Goal: Find specific page/section: Find specific page/section

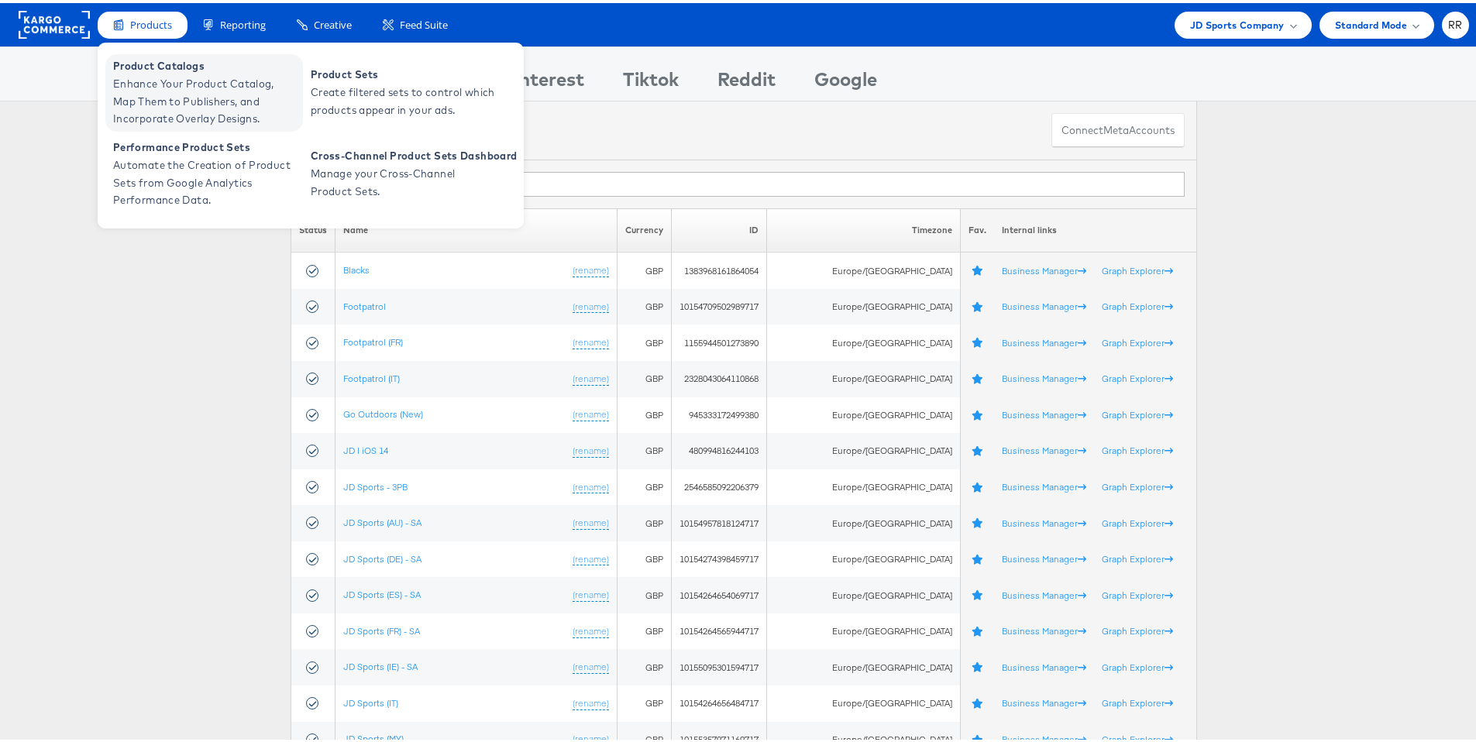
click at [156, 67] on span "Product Catalogs" at bounding box center [206, 63] width 186 height 18
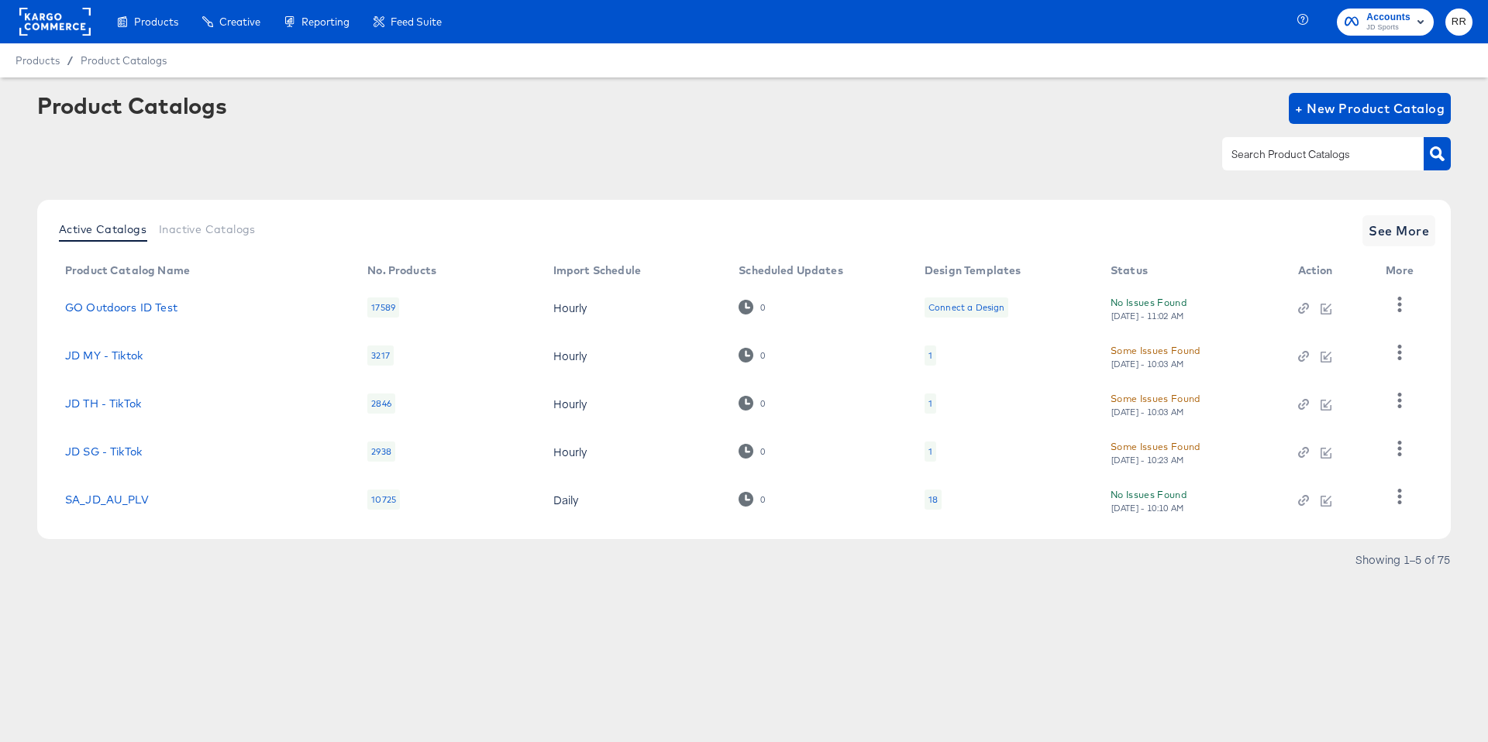
click at [1294, 159] on input "text" at bounding box center [1310, 155] width 165 height 18
type input "tik"
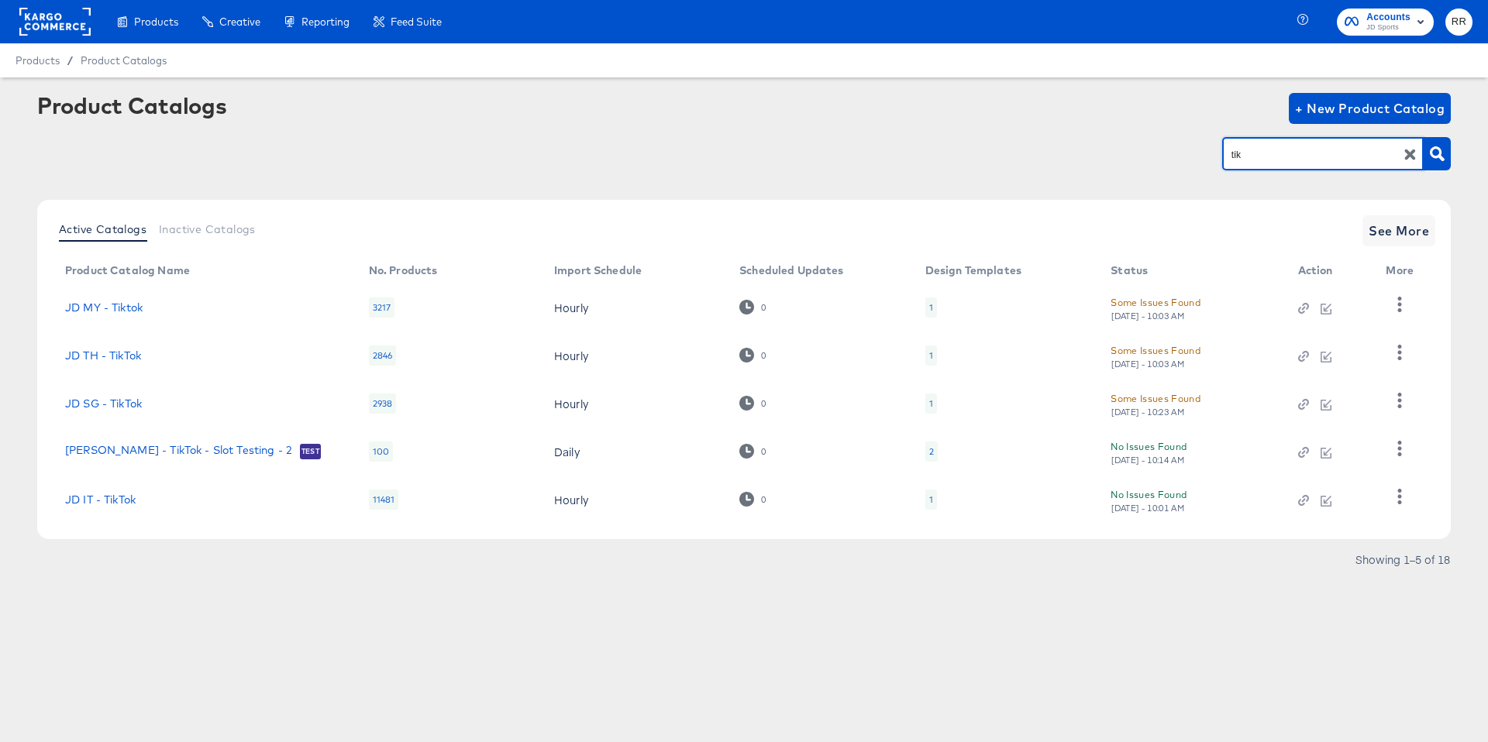
click at [80, 21] on rect at bounding box center [54, 22] width 71 height 28
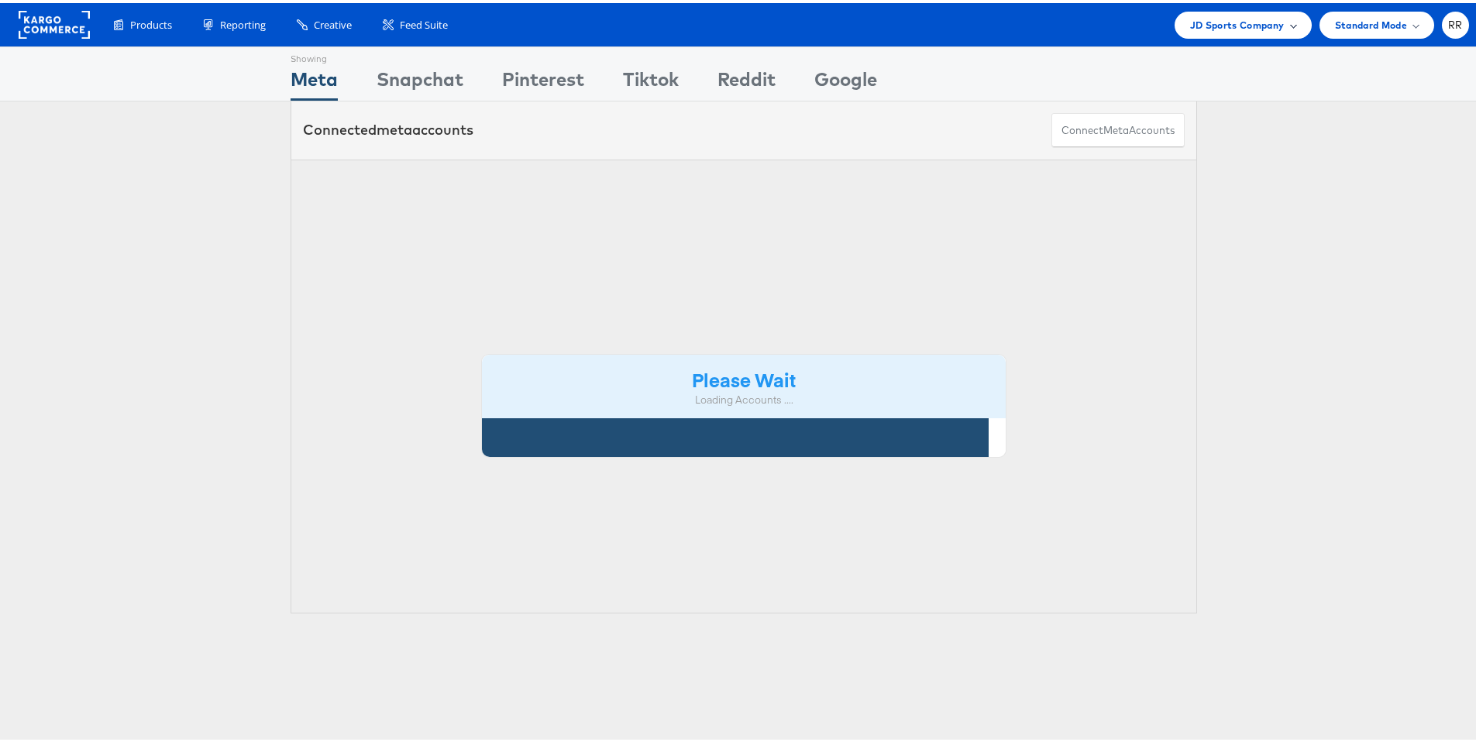
click at [1263, 23] on span "JD Sports Company" at bounding box center [1237, 22] width 95 height 16
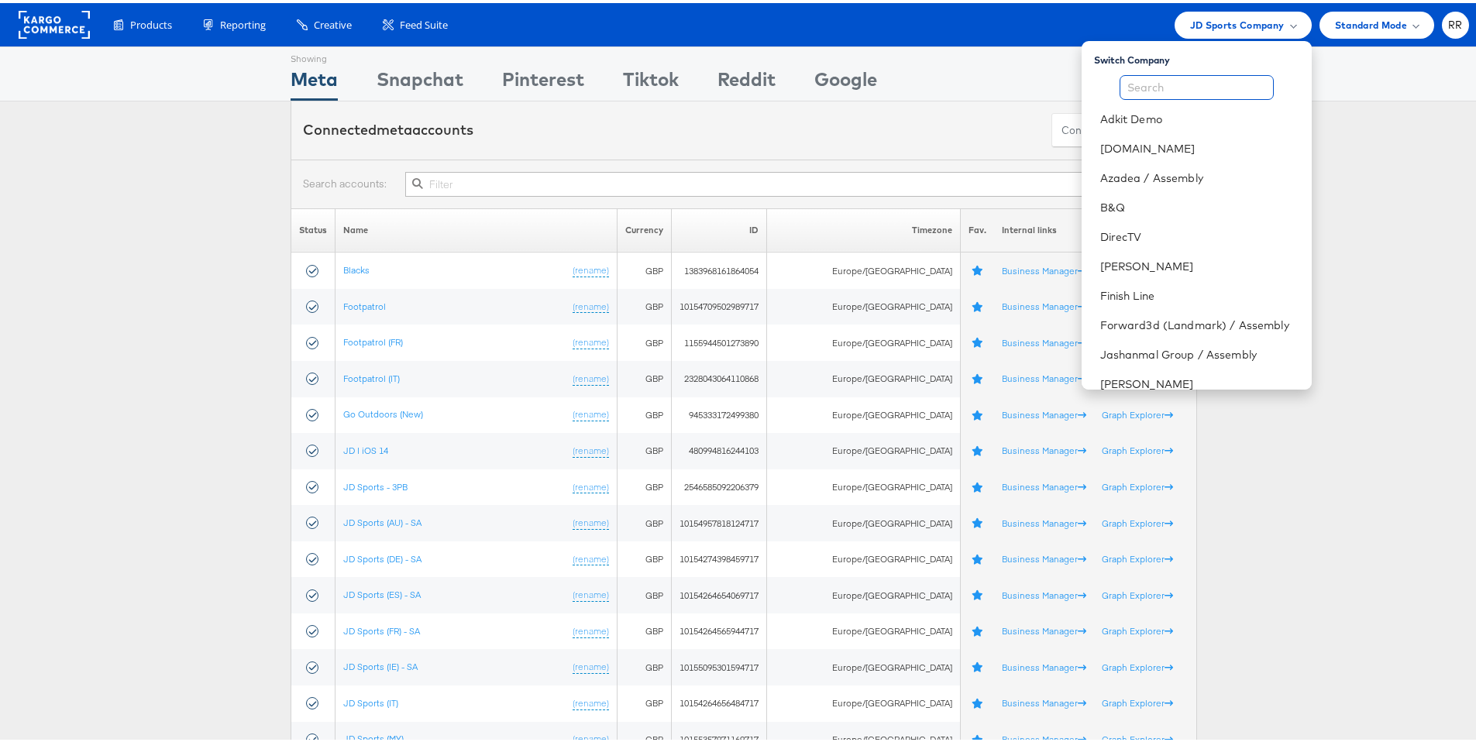
click at [1182, 89] on input "text" at bounding box center [1197, 84] width 154 height 25
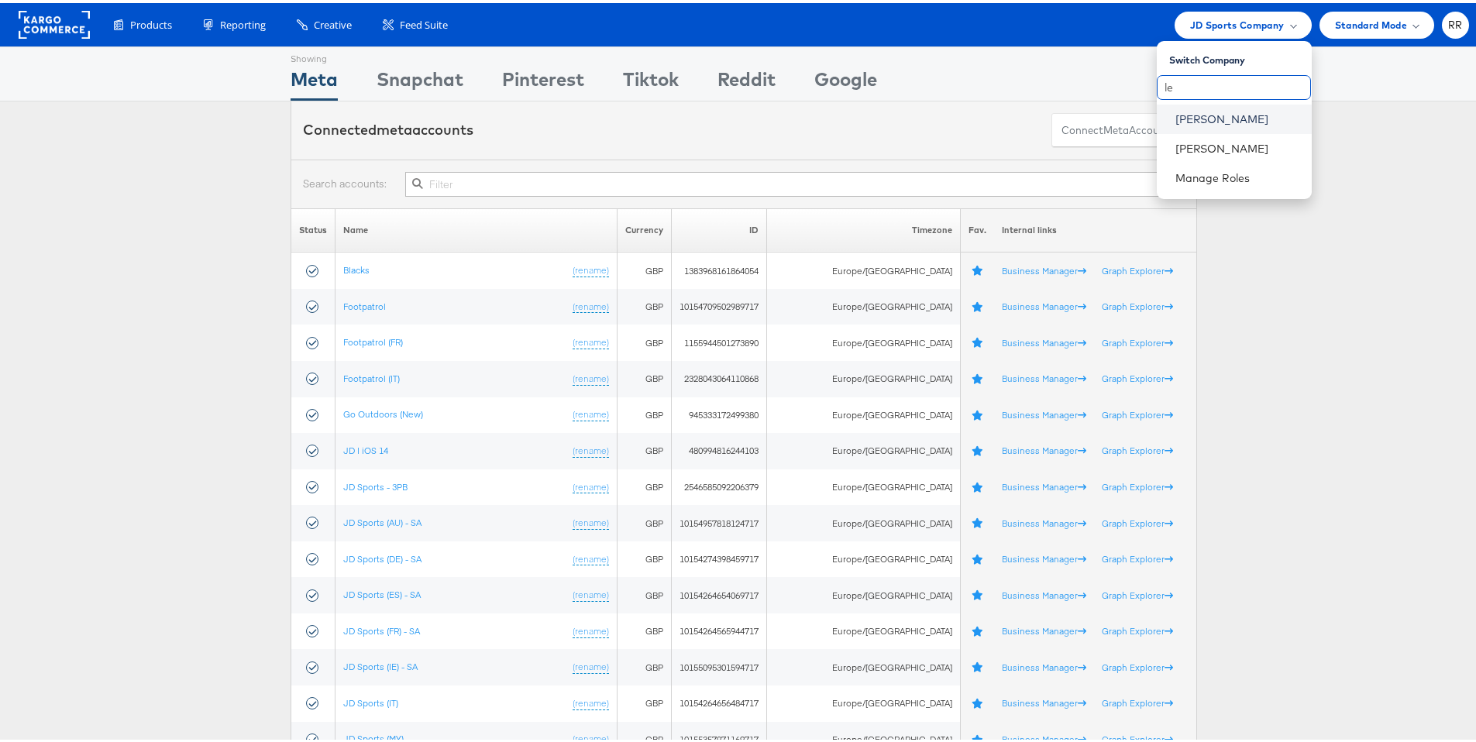
type input "le"
click at [1206, 118] on link "[PERSON_NAME]" at bounding box center [1237, 115] width 124 height 15
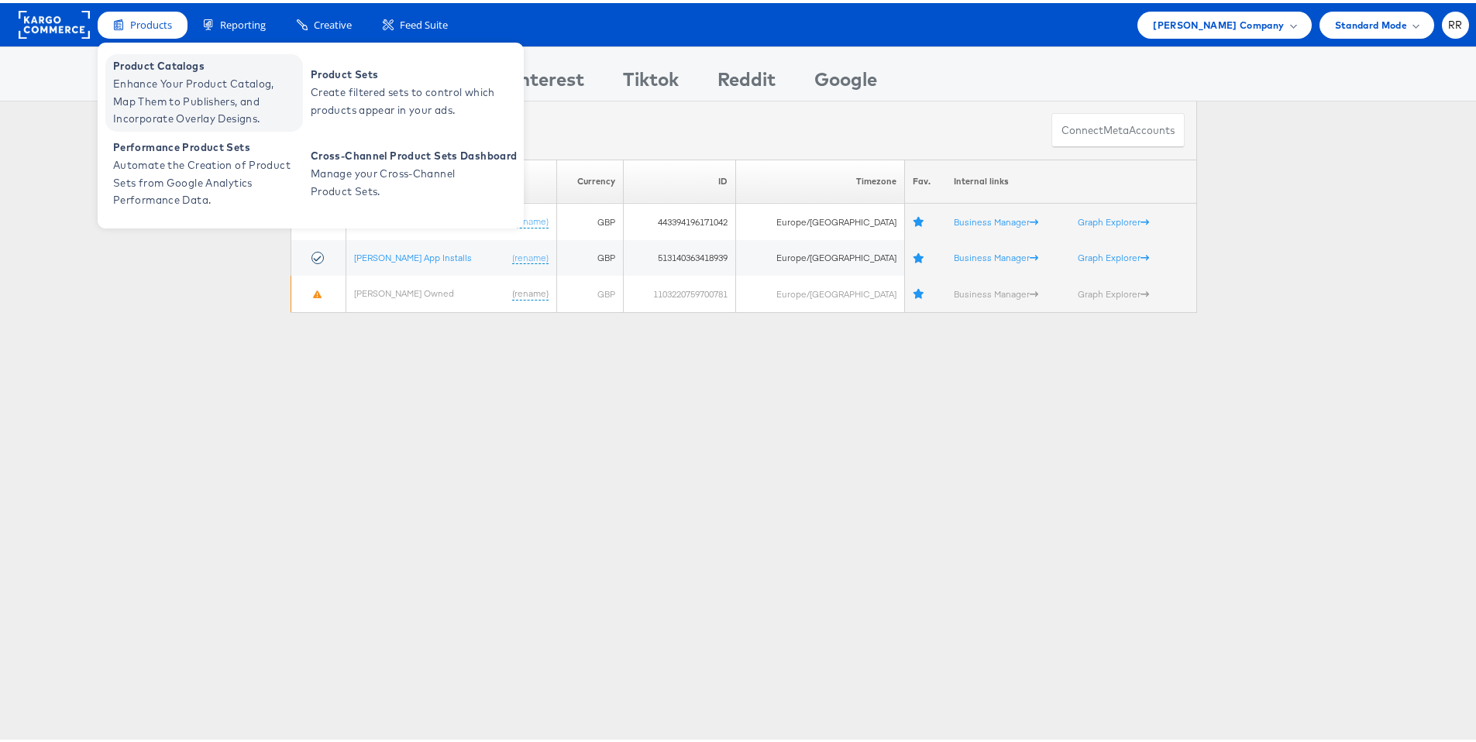
click at [155, 74] on span "Enhance Your Product Catalog, Map Them to Publishers, and Incorporate Overlay D…" at bounding box center [206, 98] width 186 height 53
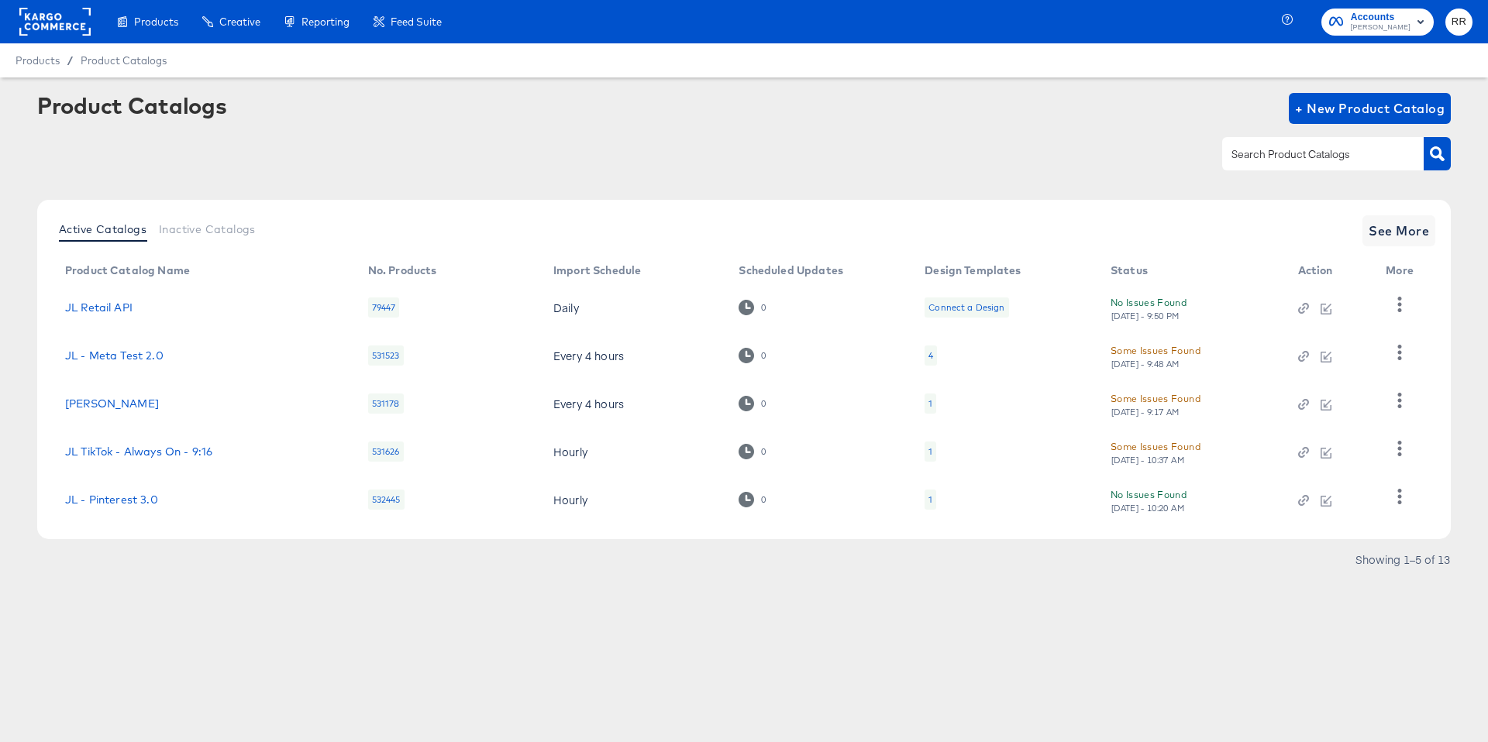
click at [1339, 164] on div at bounding box center [1322, 153] width 201 height 33
type input "tik"
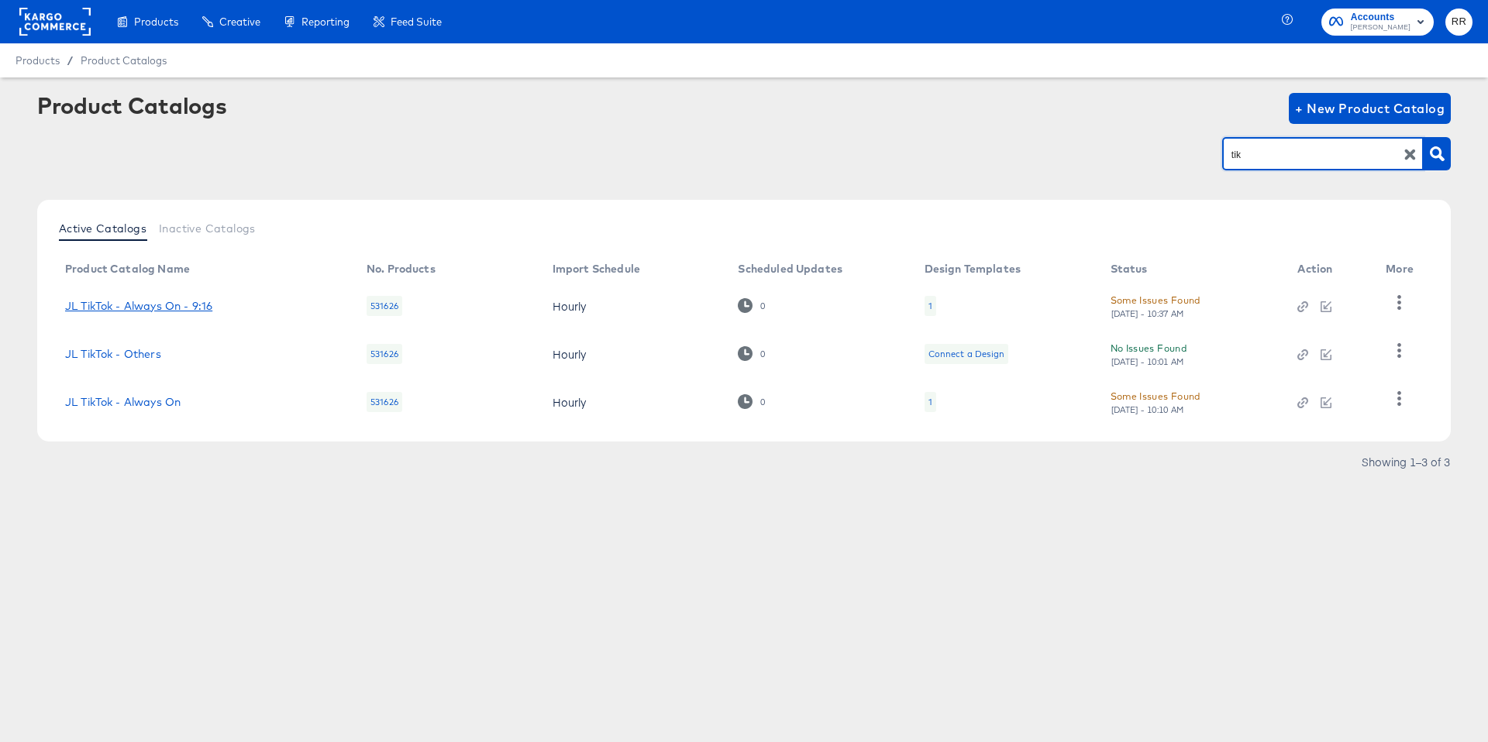
click at [198, 305] on link "JL TikTok - Always On - 9:16" at bounding box center [138, 306] width 147 height 12
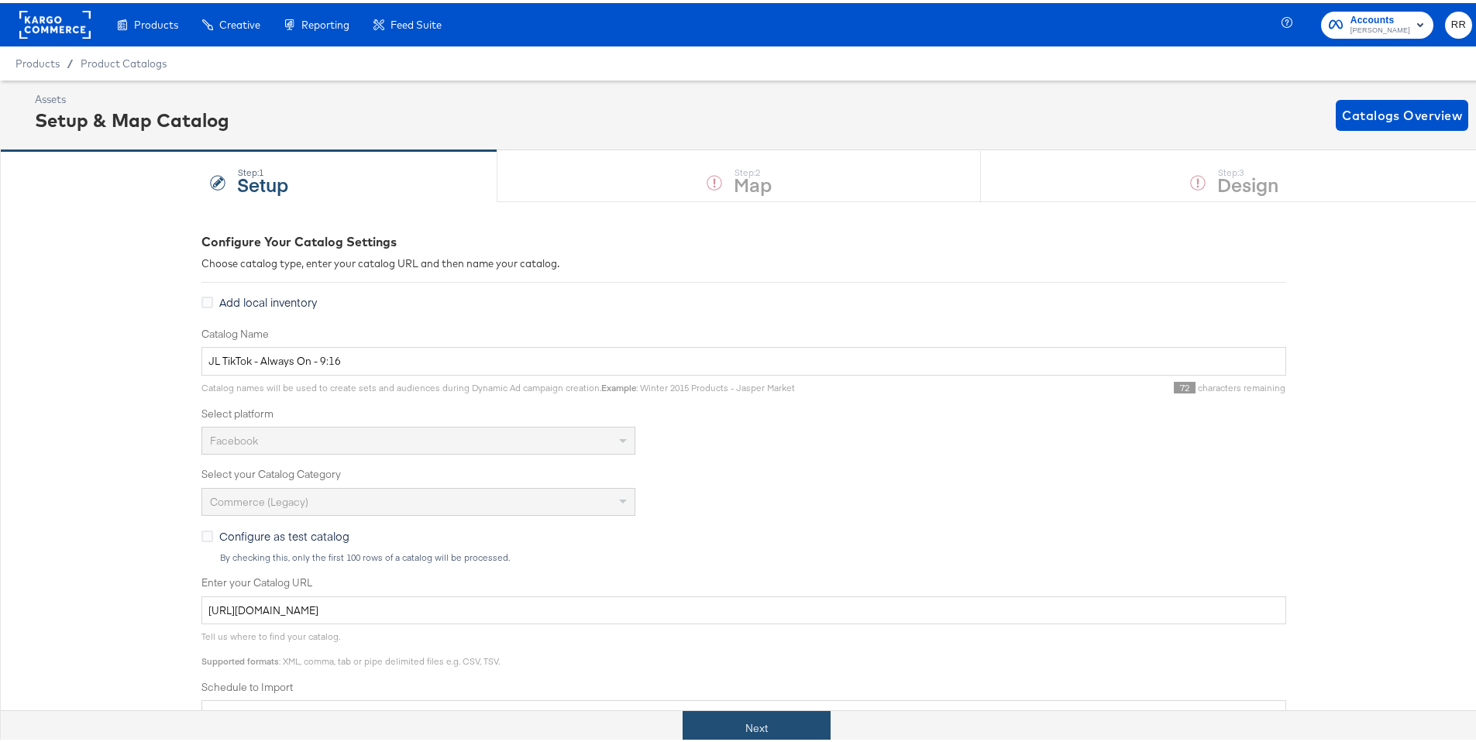
click at [731, 739] on button "Next" at bounding box center [757, 725] width 148 height 35
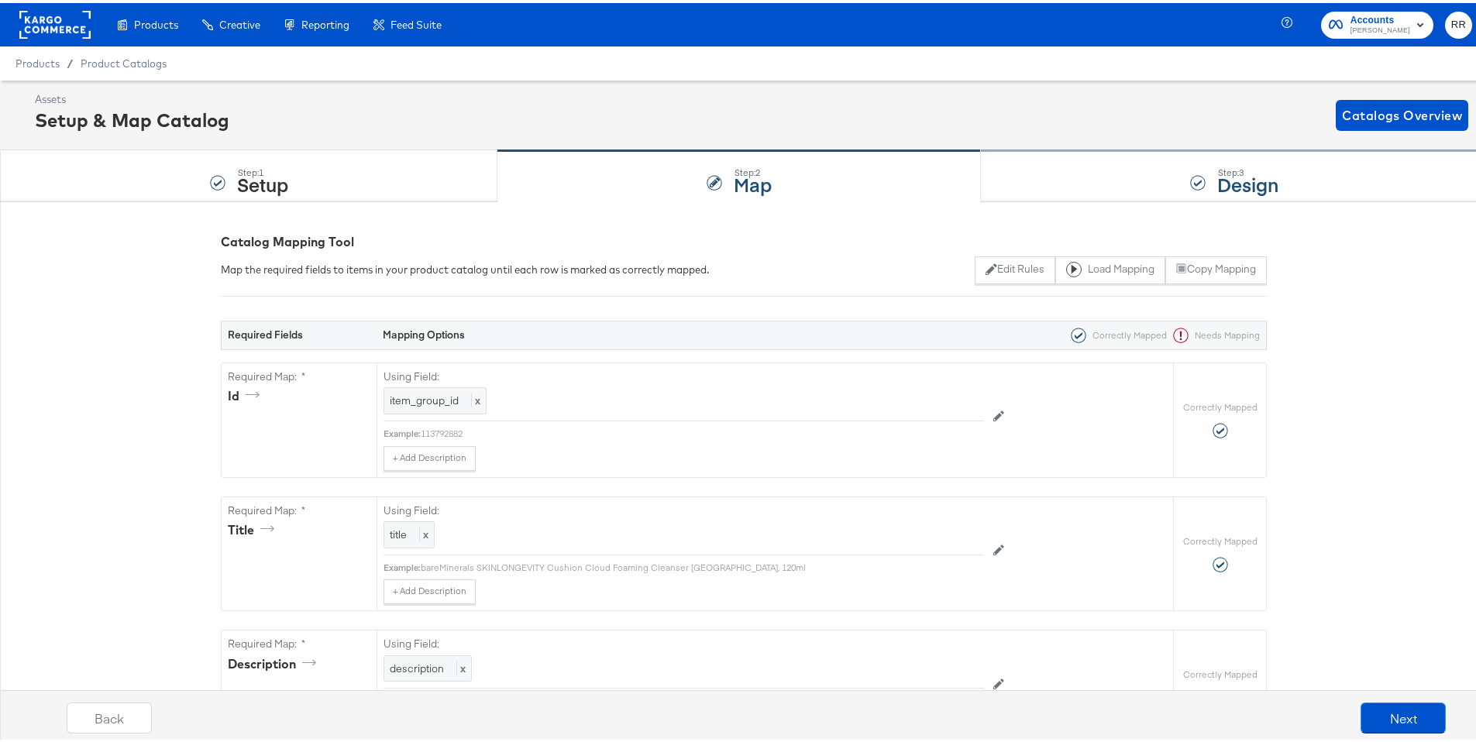
click at [1069, 195] on div "Step: 3 Design" at bounding box center [1234, 173] width 507 height 51
